Goal: Find specific page/section: Find specific page/section

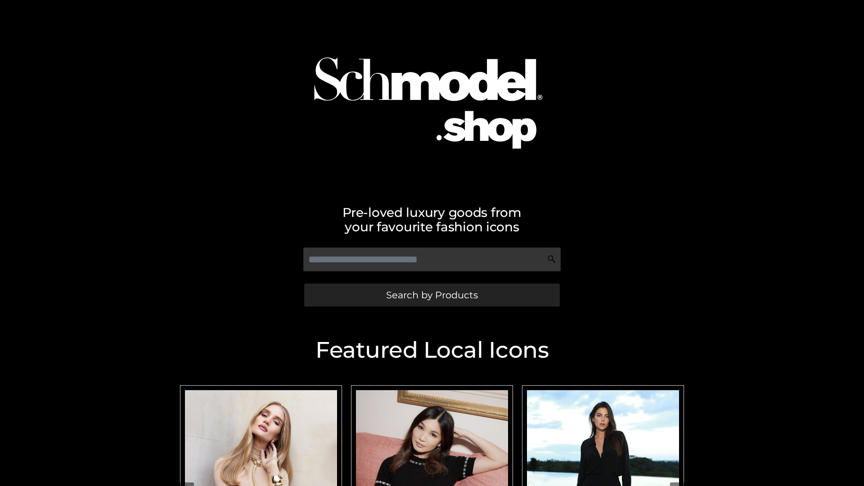
click at [432, 295] on span "Search by Products" at bounding box center [432, 294] width 92 height 9
